Goal: Transaction & Acquisition: Purchase product/service

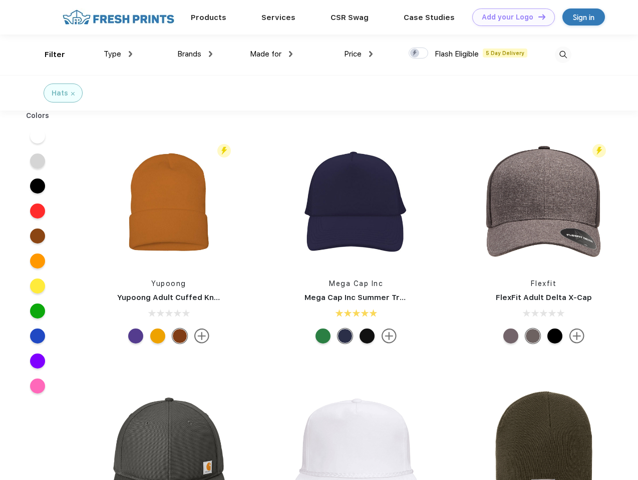
click at [509, 17] on link "Add your Logo Design Tool" at bounding box center [513, 18] width 83 height 18
click at [48, 55] on div "Filter" at bounding box center [55, 55] width 21 height 12
click at [118, 54] on span "Type" at bounding box center [113, 54] width 18 height 9
click at [195, 54] on span "Brands" at bounding box center [189, 54] width 24 height 9
click at [271, 54] on span "Made for" at bounding box center [266, 54] width 32 height 9
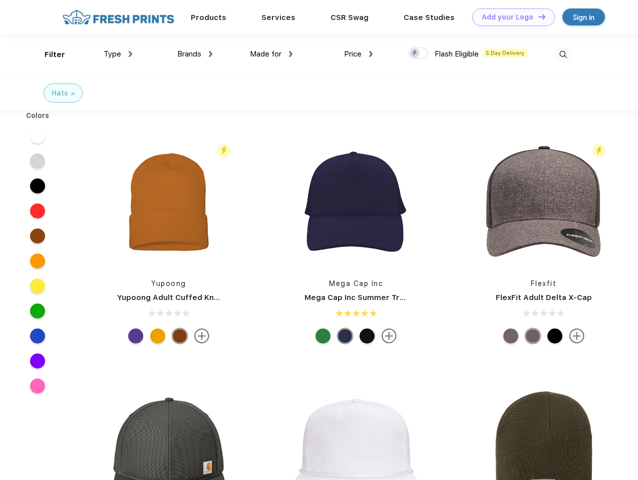
click at [358, 54] on span "Price" at bounding box center [353, 54] width 18 height 9
click at [418, 54] on div at bounding box center [418, 53] width 20 height 11
click at [415, 54] on input "checkbox" at bounding box center [411, 50] width 7 height 7
click at [563, 55] on img at bounding box center [563, 55] width 17 height 17
click at [38, 136] on div at bounding box center [38, 136] width 39 height 25
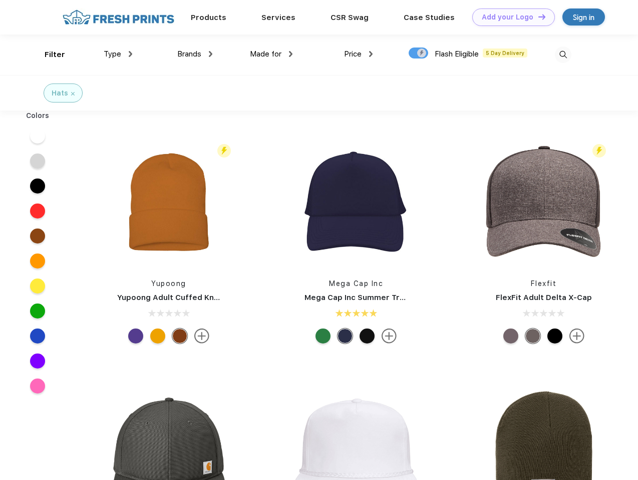
click at [38, 161] on div at bounding box center [38, 161] width 39 height 25
